Goal: Navigation & Orientation: Find specific page/section

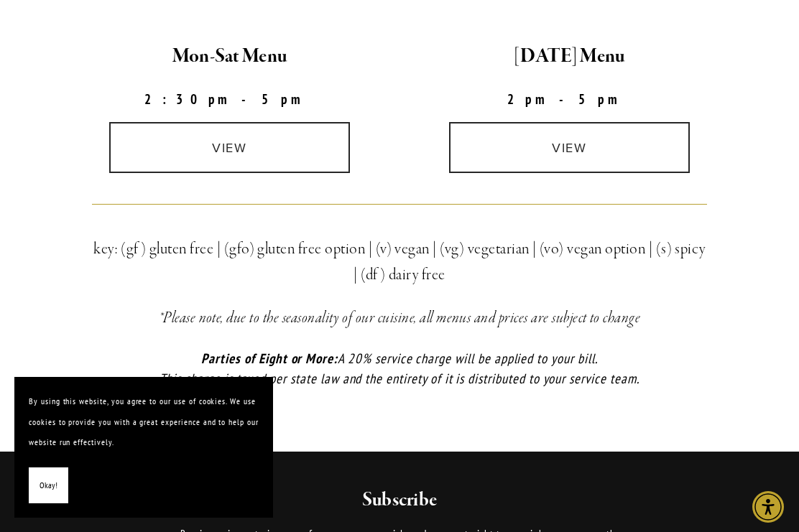
scroll to position [455, 0]
click at [239, 144] on link "view" at bounding box center [229, 148] width 241 height 51
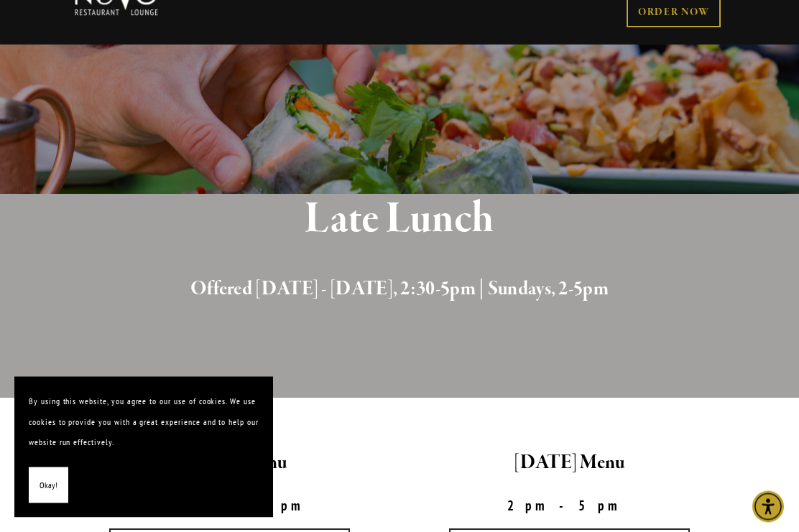
scroll to position [0, 0]
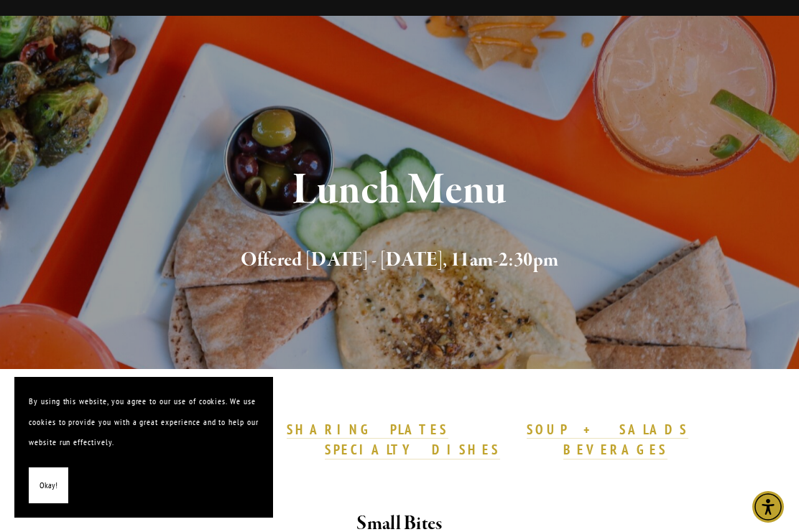
scroll to position [76, 0]
